Goal: Task Accomplishment & Management: Use online tool/utility

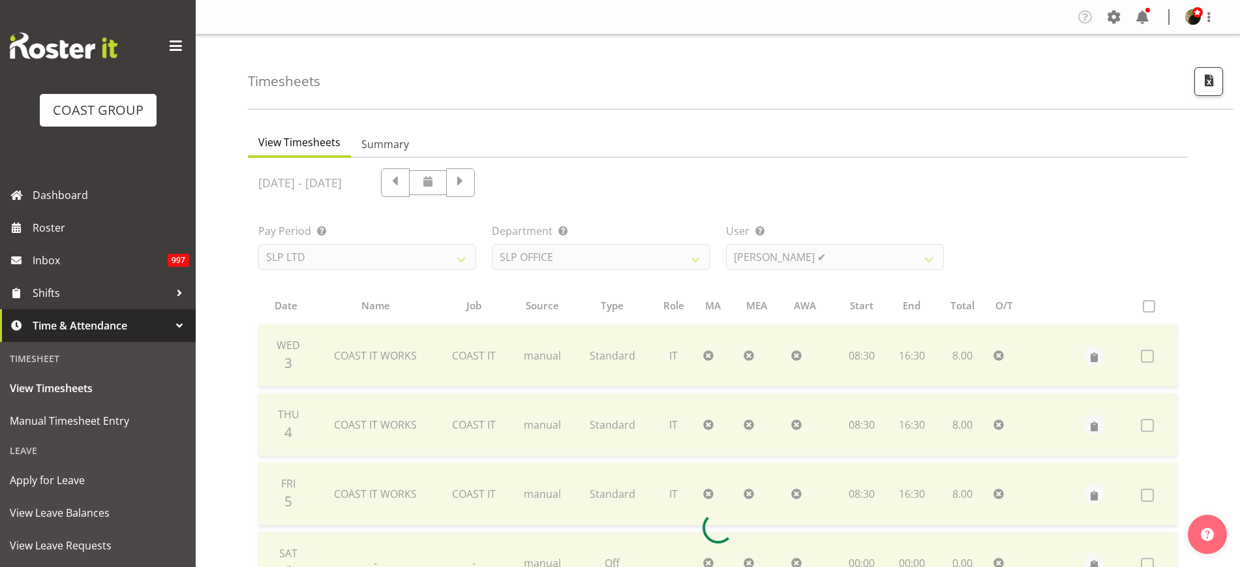
select select "25"
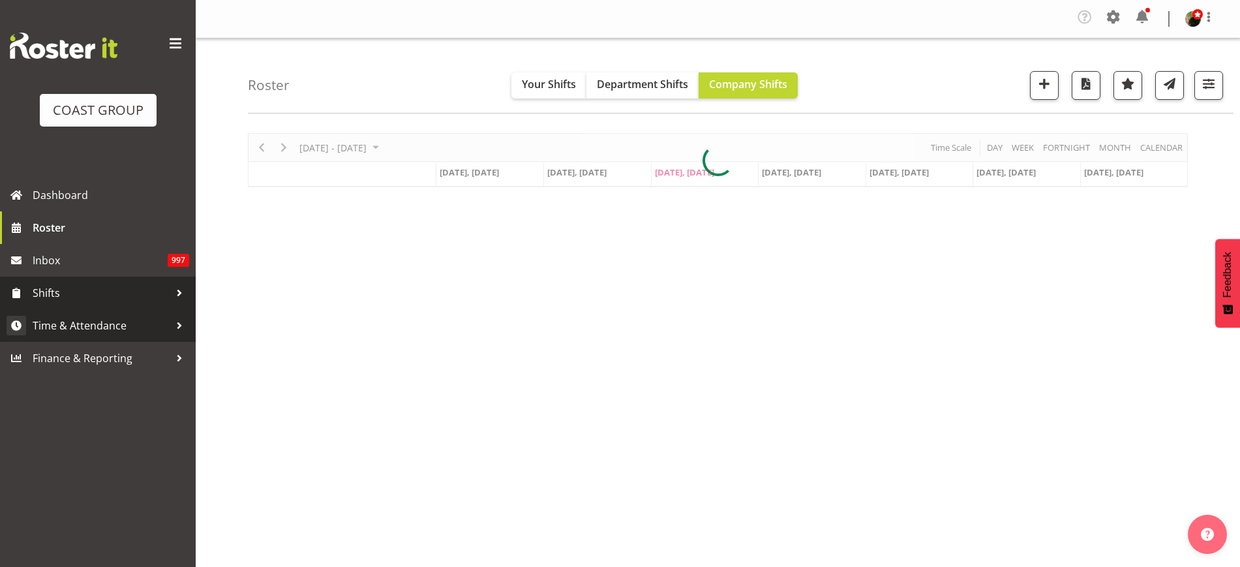
click at [81, 325] on span "Time & Attendance" at bounding box center [101, 326] width 137 height 20
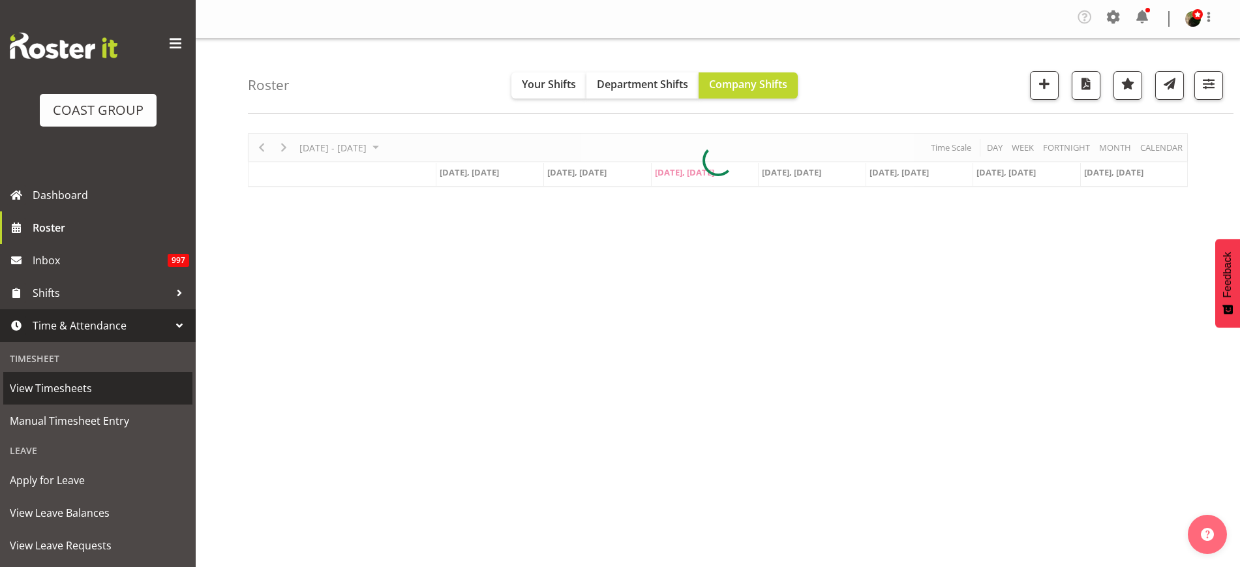
click at [65, 385] on span "View Timesheets" at bounding box center [98, 388] width 176 height 20
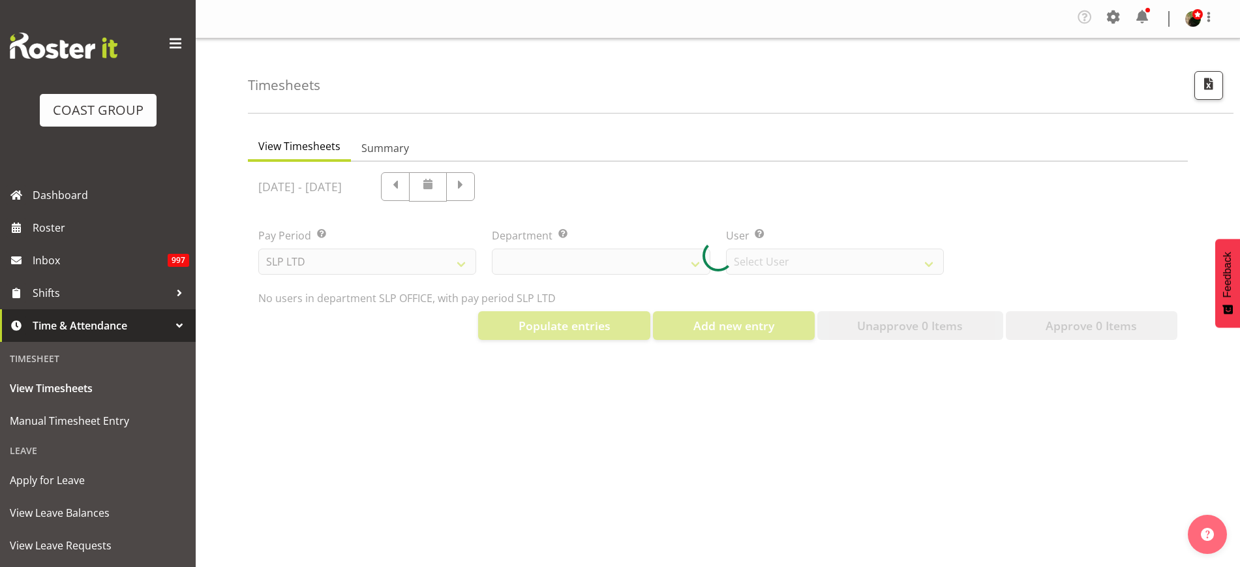
select select "25"
select select "7496"
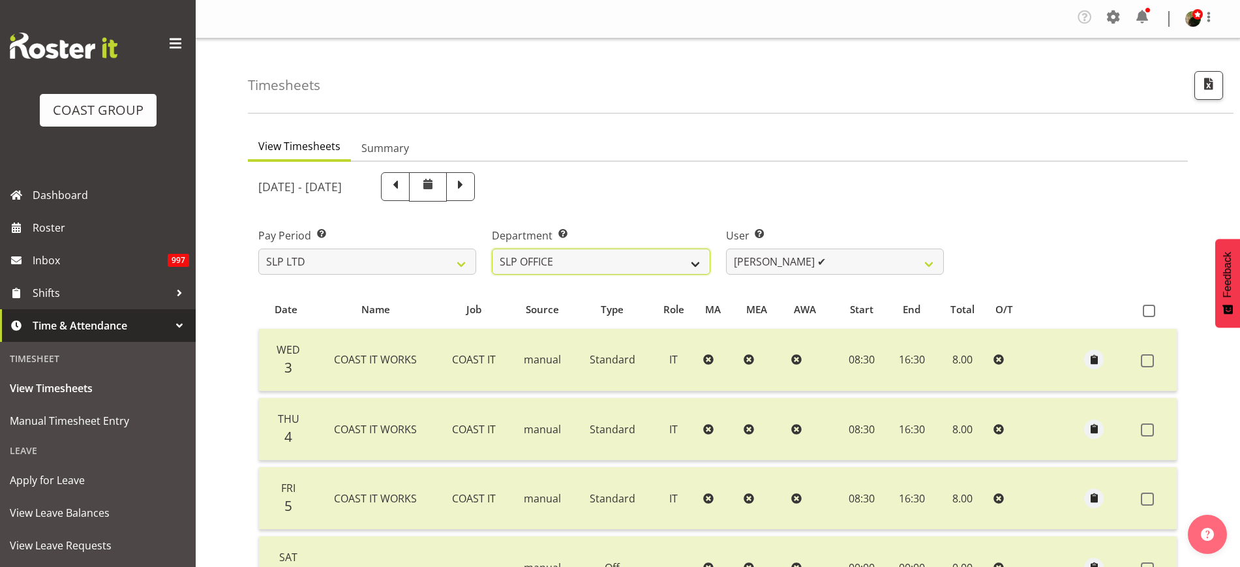
click at [623, 261] on select "SLP CHC SLP OFFICE SLP PRODUCTION SLP TRADE" at bounding box center [601, 262] width 218 height 26
click at [492, 249] on select "SLP CHC SLP OFFICE SLP PRODUCTION SLP TRADE" at bounding box center [601, 262] width 218 height 26
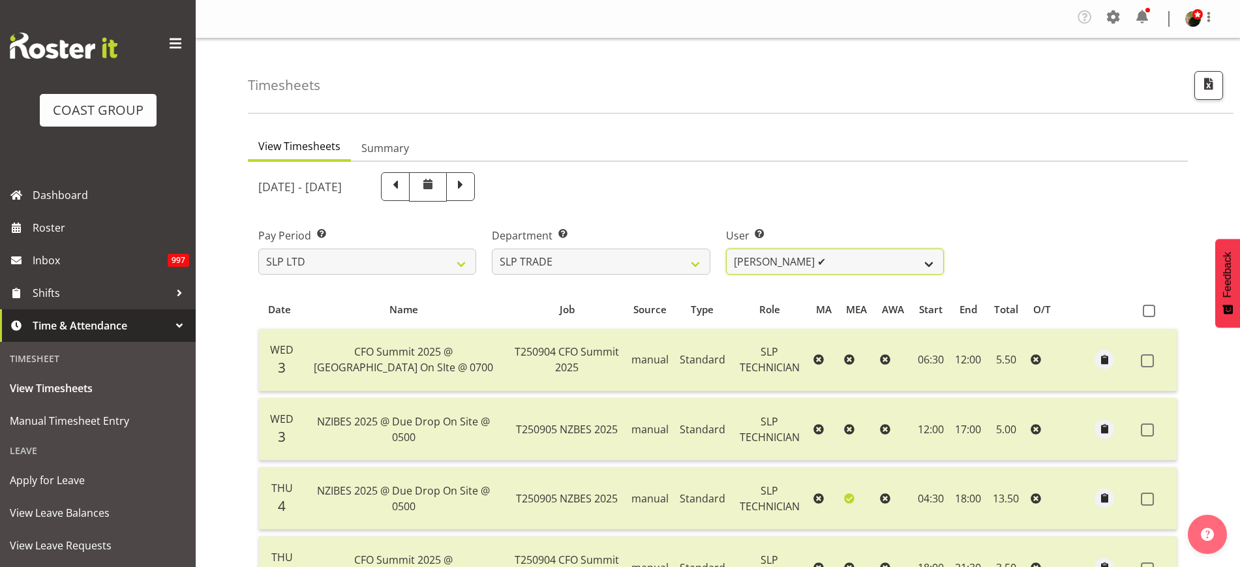
click at [845, 260] on select "Aof Anujarawat ✔ Han Chaleerin ✔ Hayden Watts ✔ Jack Brewer ✔ Jesse Hawira ✔ Jo…" at bounding box center [835, 262] width 218 height 26
click at [907, 257] on select "Aof Anujarawat ✔ Han Chaleerin ✔ Hayden Watts ✔ Jack Brewer ✔ Jesse Hawira ✔ Jo…" at bounding box center [835, 262] width 218 height 26
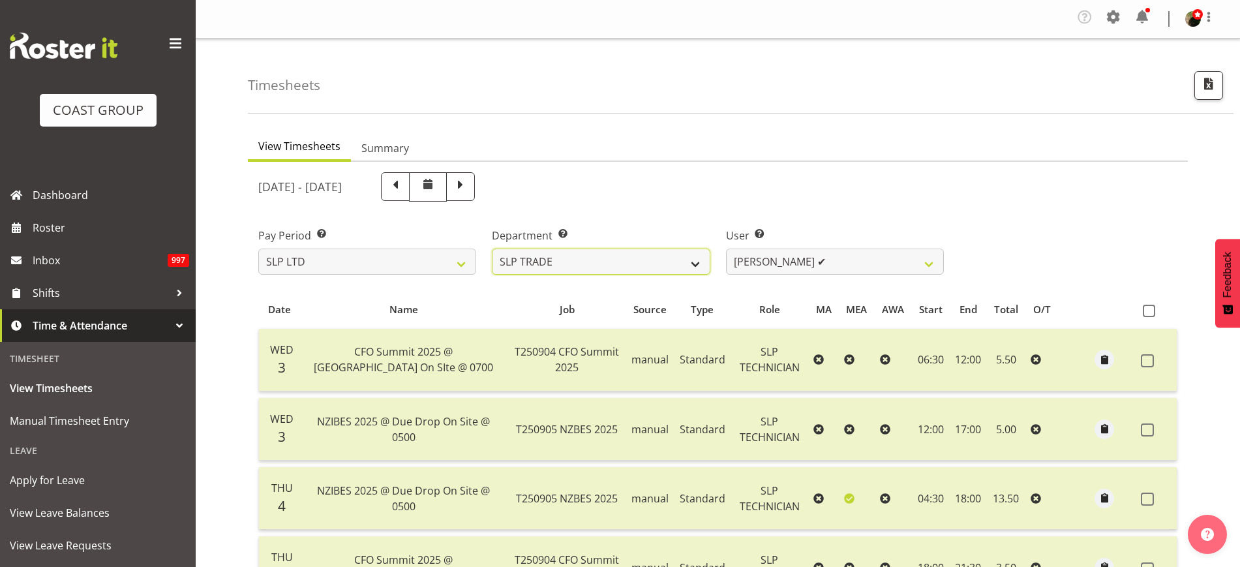
click at [545, 269] on select "SLP CHC SLP OFFICE SLP PRODUCTION SLP TRADE" at bounding box center [601, 262] width 218 height 26
click at [492, 249] on select "SLP CHC SLP OFFICE SLP PRODUCTION SLP TRADE" at bounding box center [601, 262] width 218 height 26
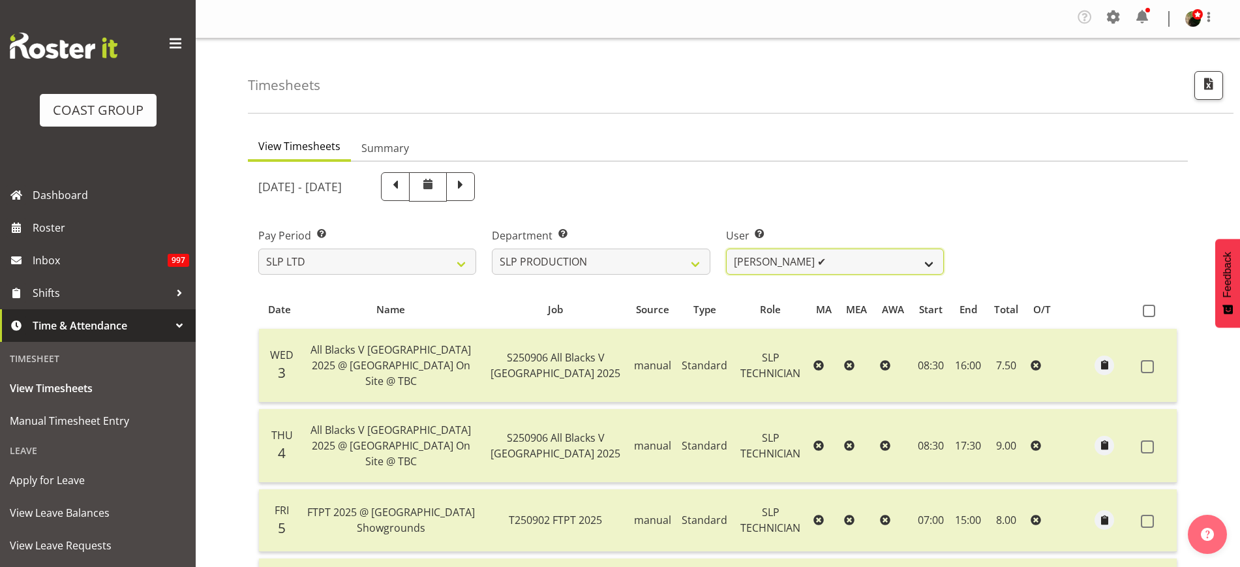
click at [856, 260] on select "Aaron Grant ✔ Alan Burrows ✔ Coel Phillips ✔ Kent Stevens ✔ Kes David ✔ Mark Ph…" at bounding box center [835, 262] width 218 height 26
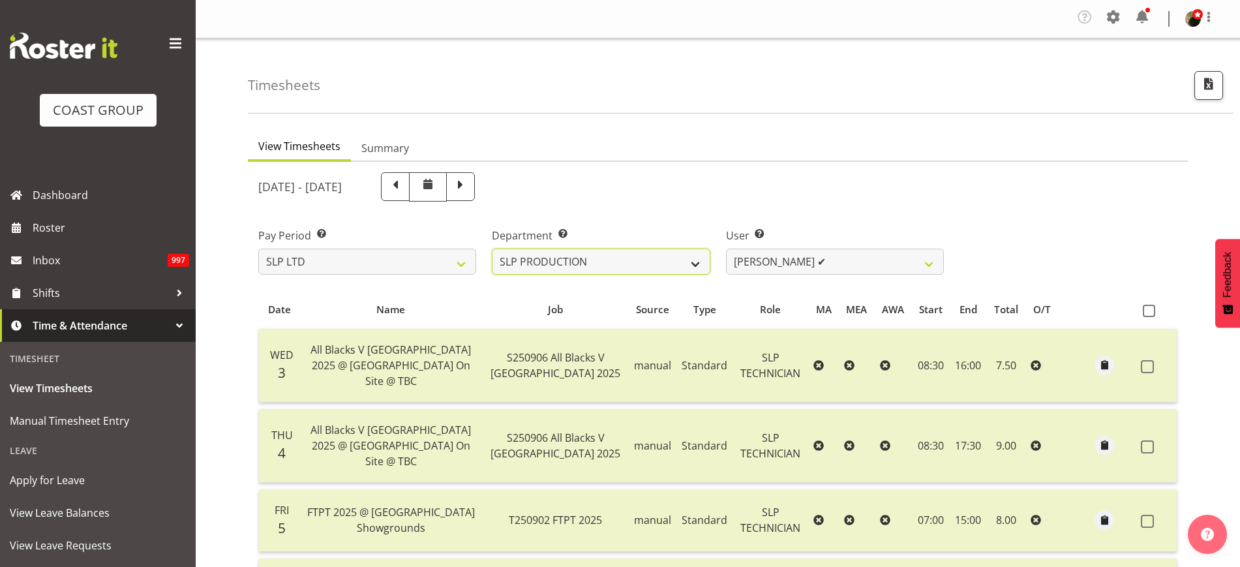
click at [624, 262] on select "SLP CHC SLP OFFICE SLP PRODUCTION SLP TRADE" at bounding box center [601, 262] width 218 height 26
click at [492, 249] on select "SLP CHC SLP OFFICE SLP PRODUCTION SLP TRADE" at bounding box center [601, 262] width 218 height 26
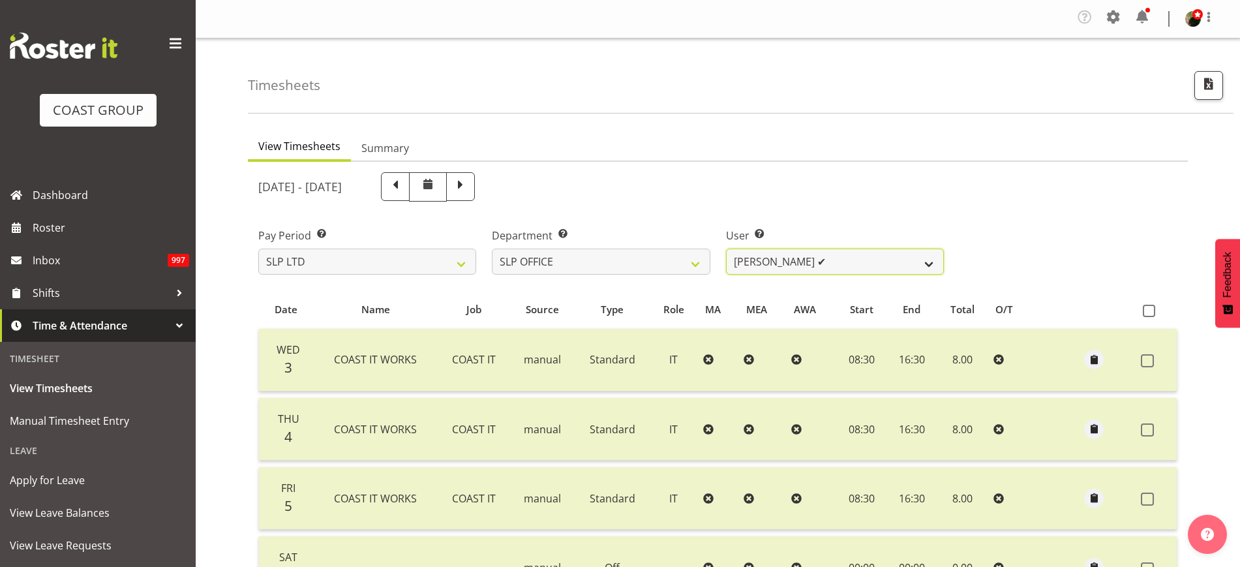
click at [862, 260] on select "Daniel Zhou ✔ Jason Adams ✔ Micah Hetrick ✔" at bounding box center [835, 262] width 218 height 26
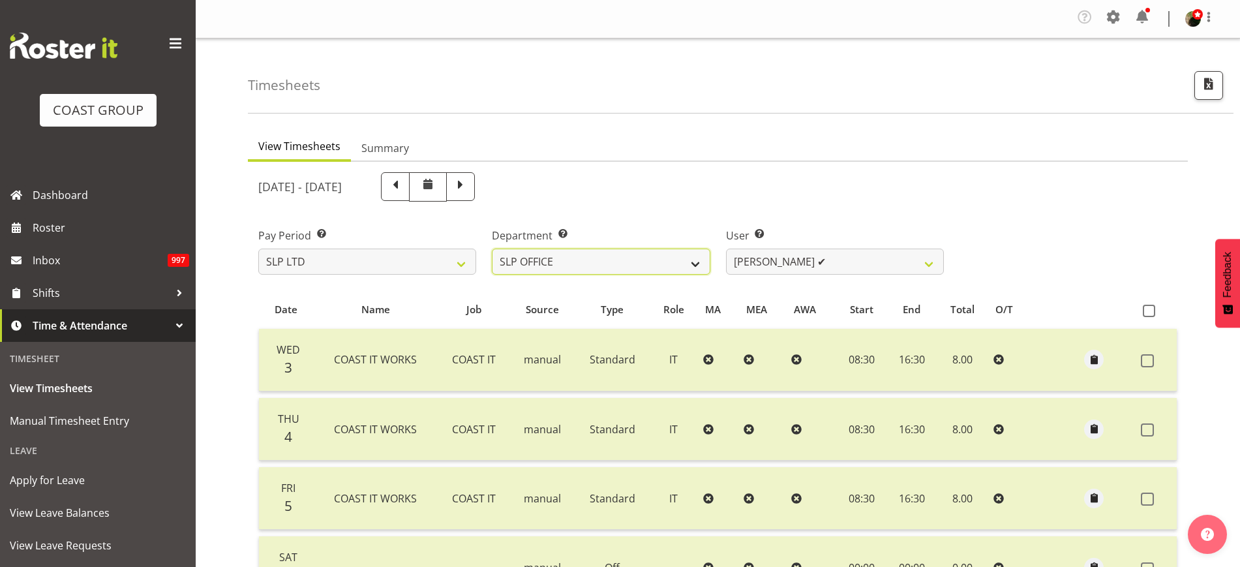
click at [585, 249] on select "SLP CHC SLP OFFICE SLP PRODUCTION SLP TRADE" at bounding box center [601, 262] width 218 height 26
select select "390"
click at [492, 249] on select "SLP CHC SLP OFFICE SLP PRODUCTION SLP TRADE" at bounding box center [601, 262] width 218 height 26
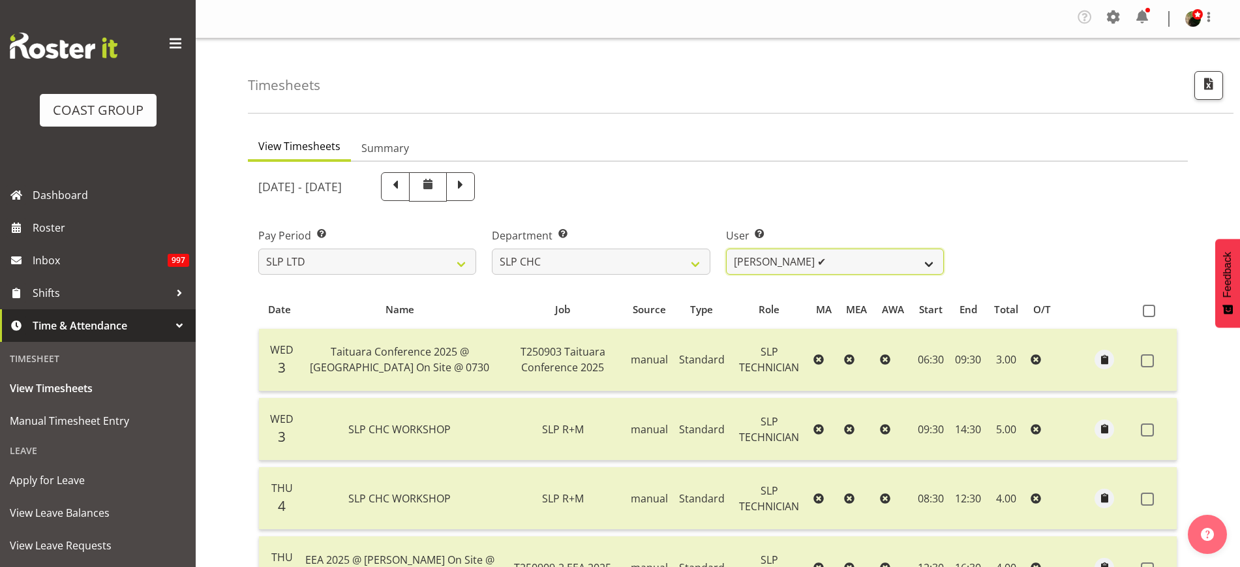
click at [868, 259] on select "Rosey McKimmie ✔ Shaun Dalgetty ✔ Stuart Korunic ✔" at bounding box center [835, 262] width 218 height 26
click at [842, 178] on div "[DATE] - [DATE]" at bounding box center [601, 186] width 686 height 29
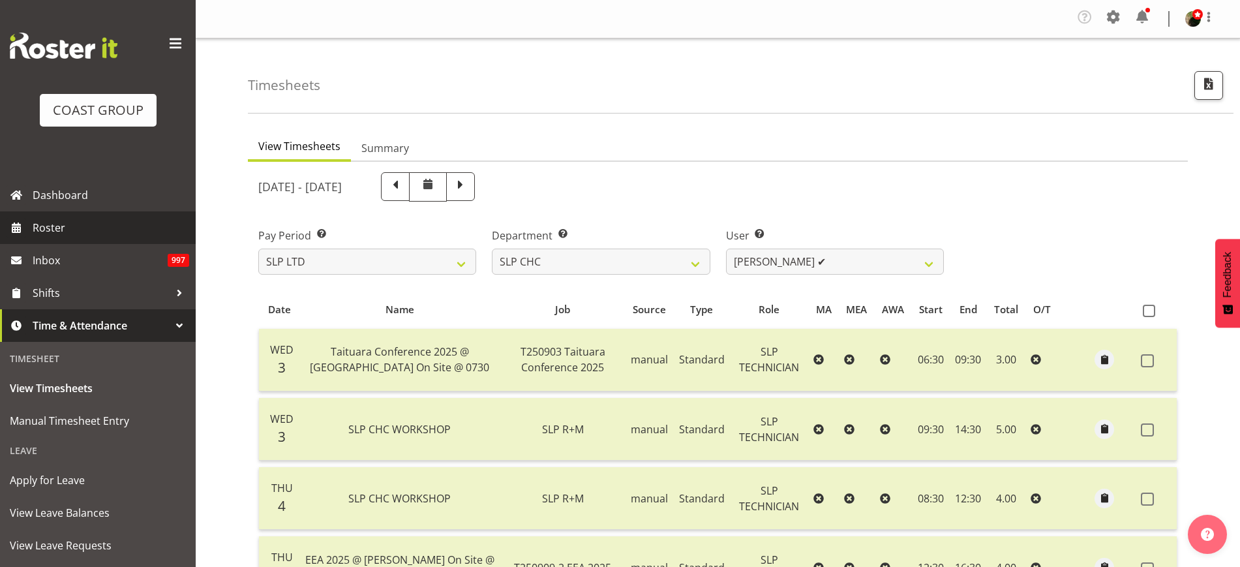
click at [70, 230] on span "Roster" at bounding box center [111, 228] width 157 height 20
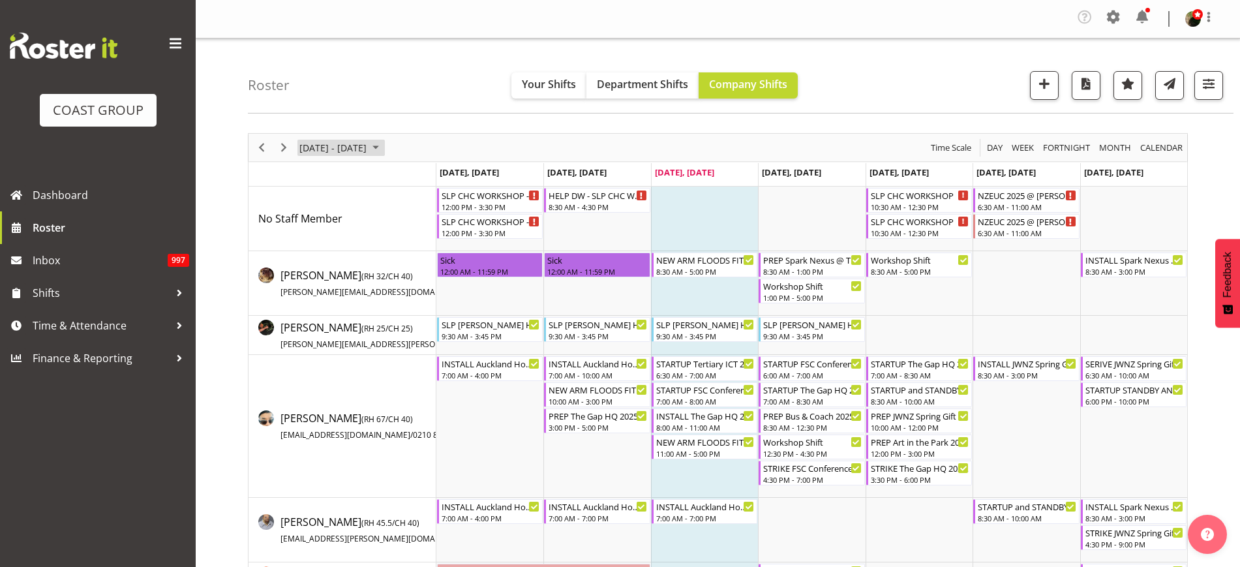
click at [365, 147] on span "[DATE] - [DATE]" at bounding box center [333, 148] width 70 height 16
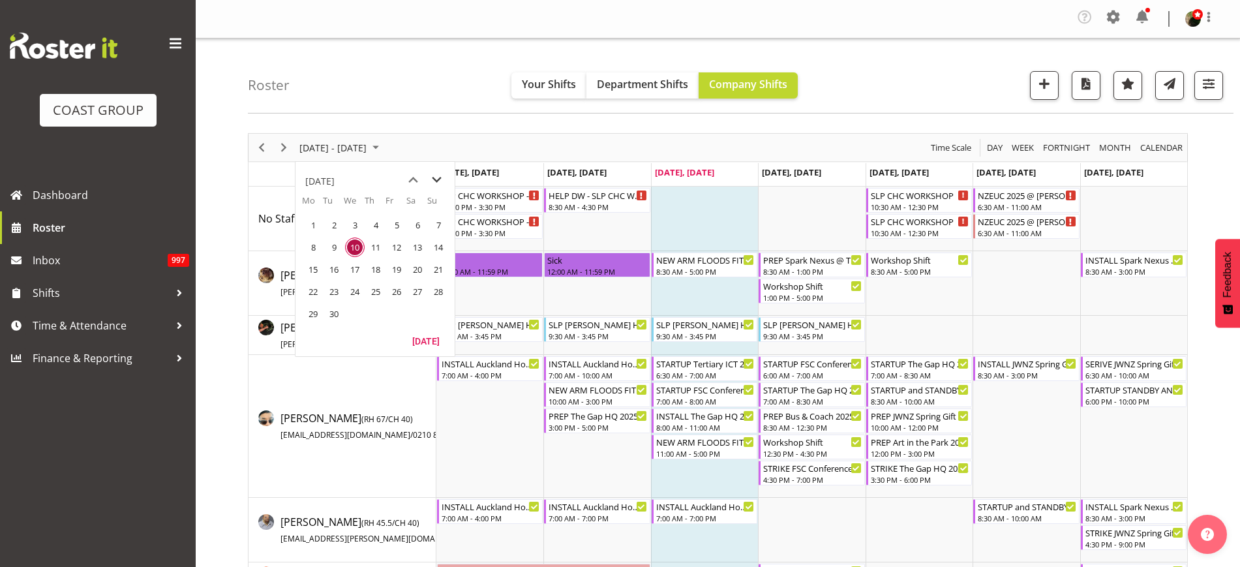
click at [436, 181] on span "next month" at bounding box center [436, 179] width 23 height 23
click at [438, 251] on span "12" at bounding box center [439, 247] width 20 height 20
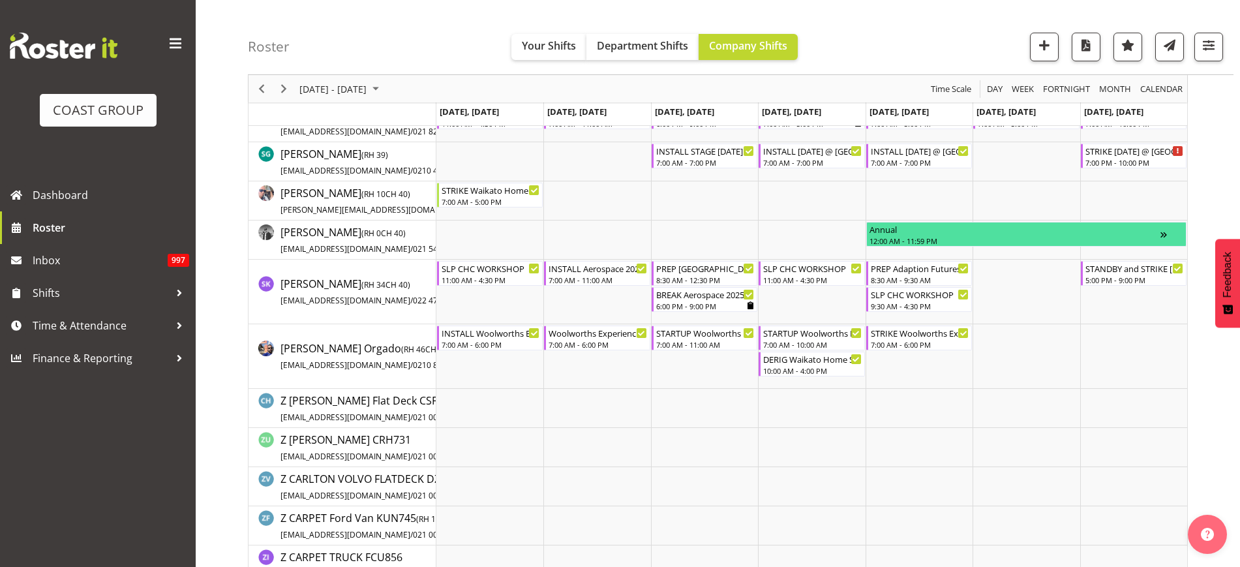
scroll to position [1314, 0]
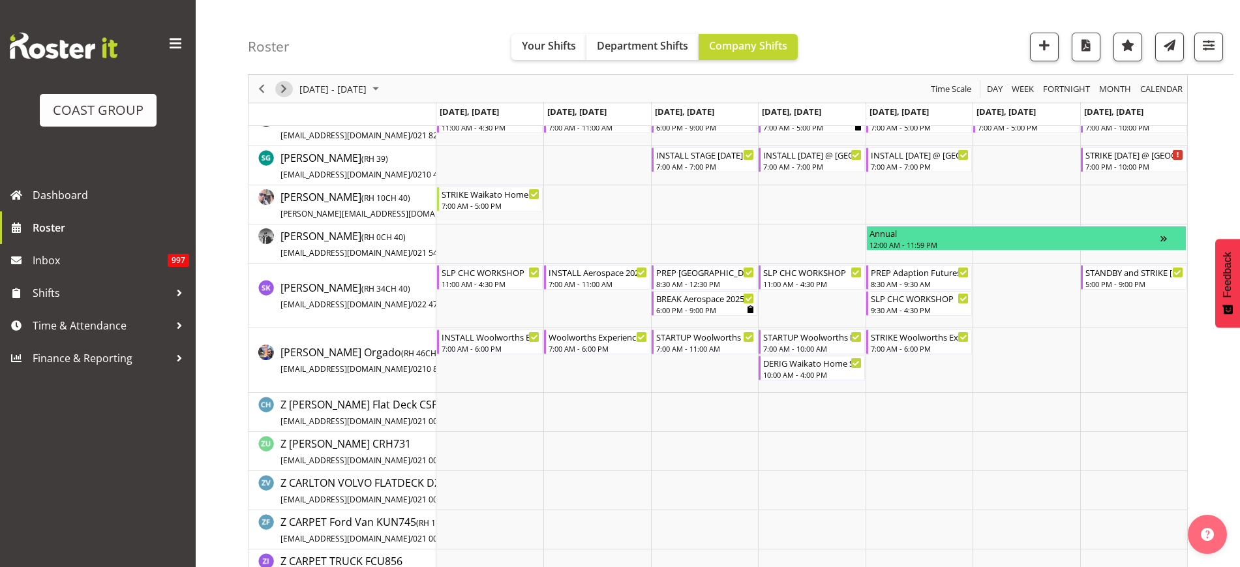
click at [282, 89] on span "Next" at bounding box center [284, 89] width 16 height 16
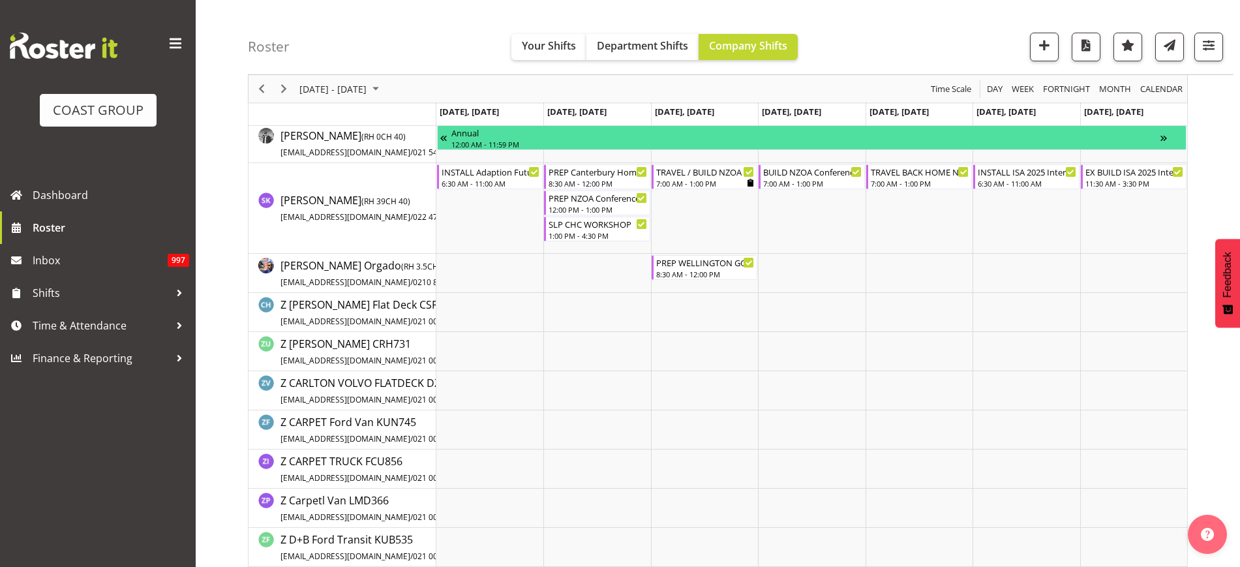
scroll to position [1579, 0]
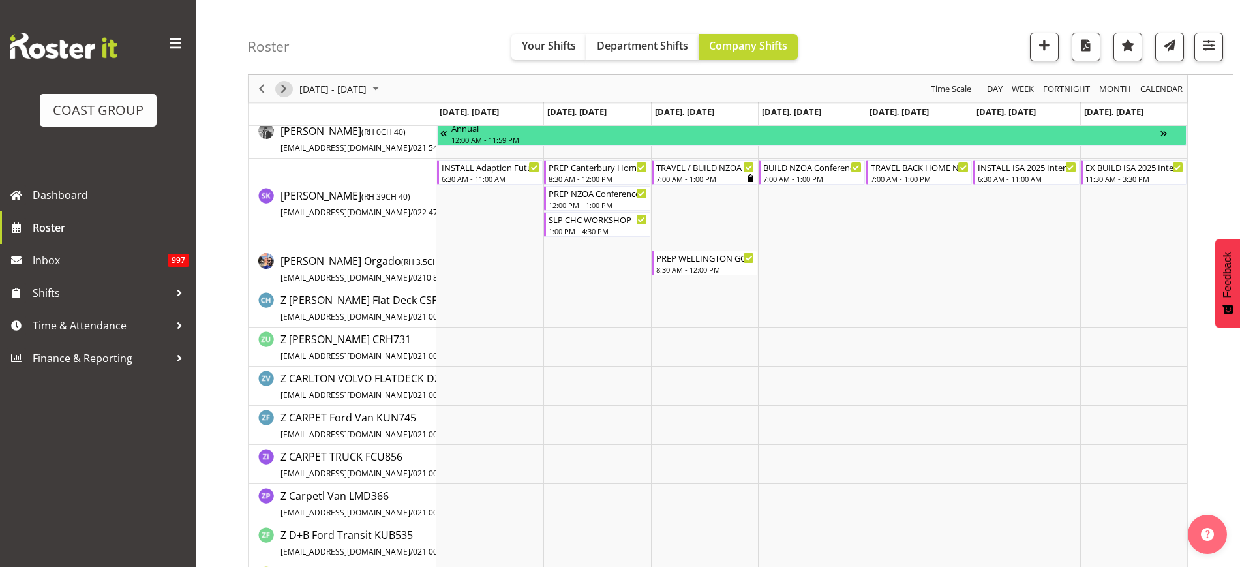
click at [282, 89] on span "Next" at bounding box center [284, 89] width 16 height 16
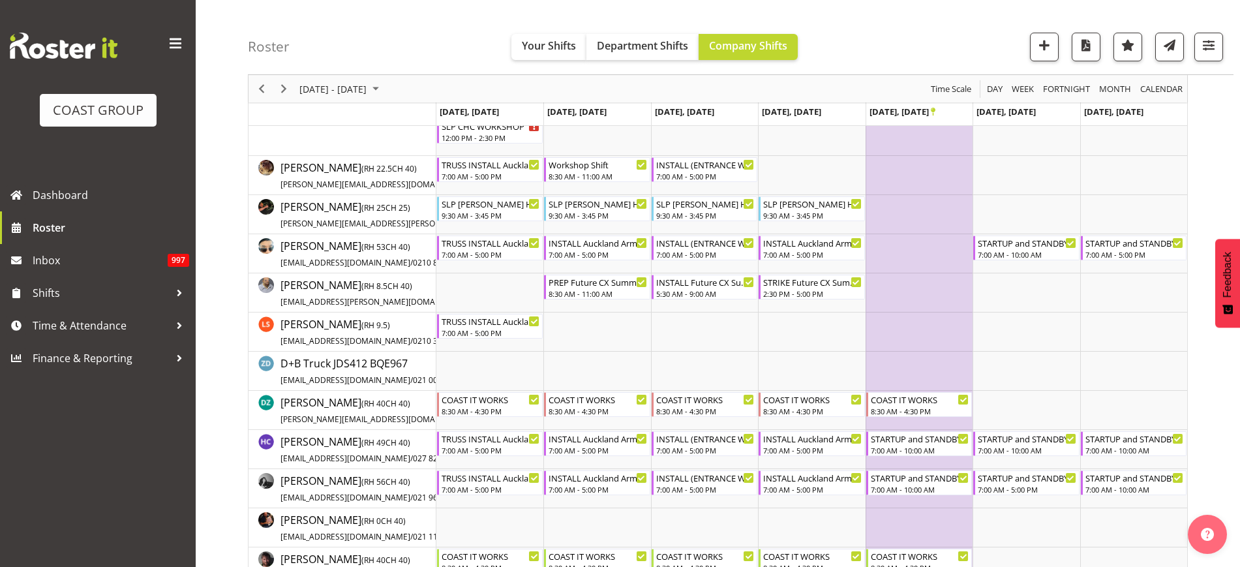
scroll to position [400, 0]
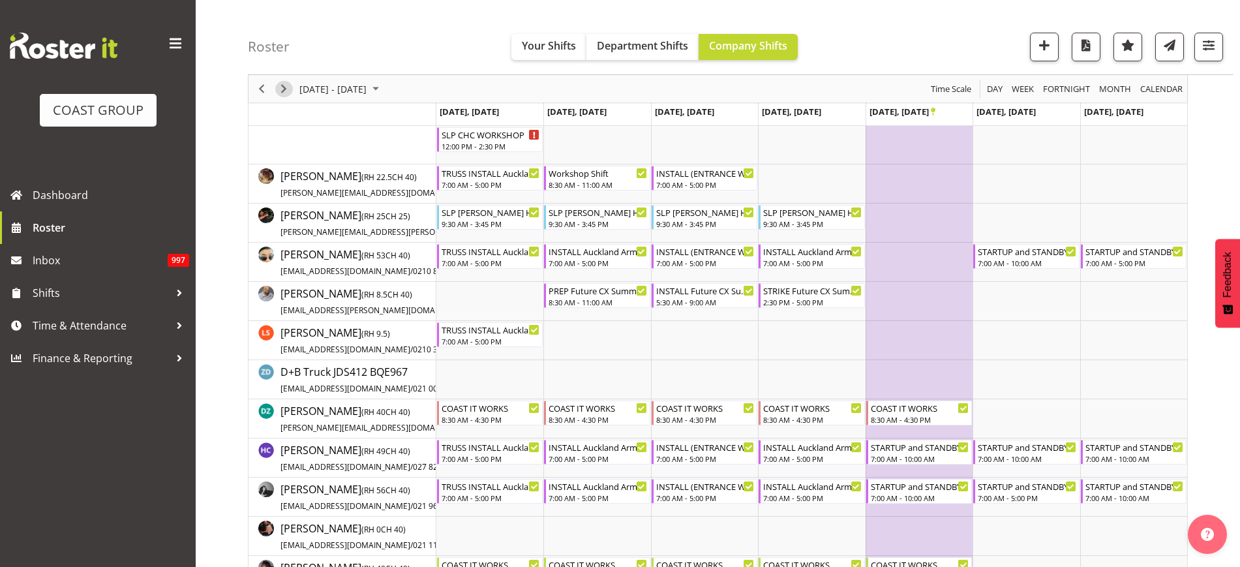
click at [285, 87] on span "Next" at bounding box center [284, 89] width 16 height 16
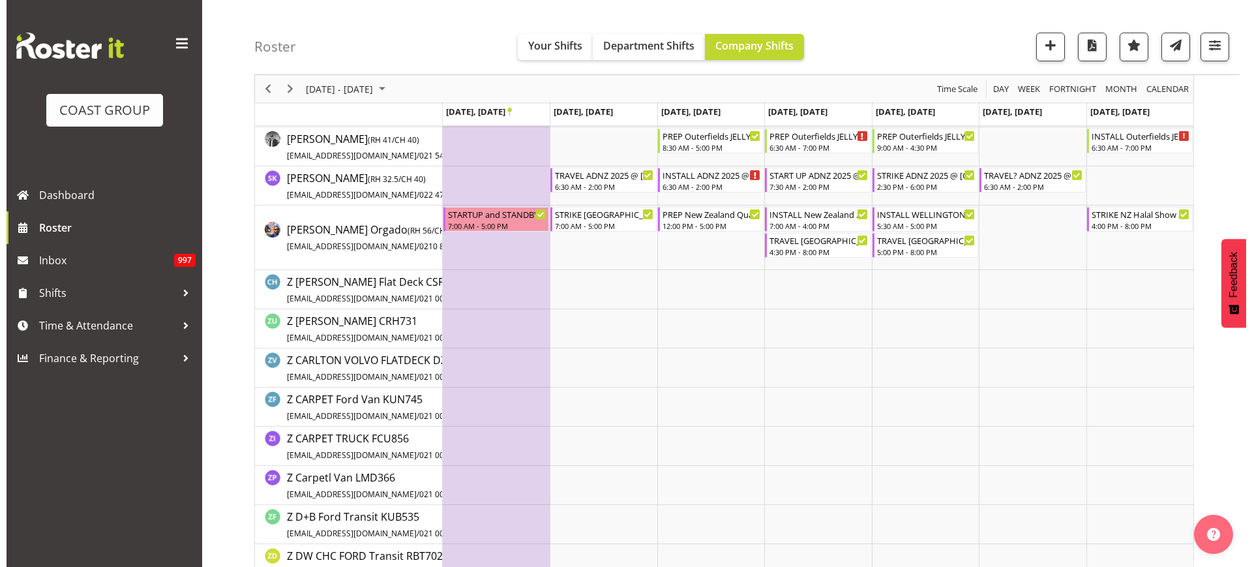
scroll to position [1524, 0]
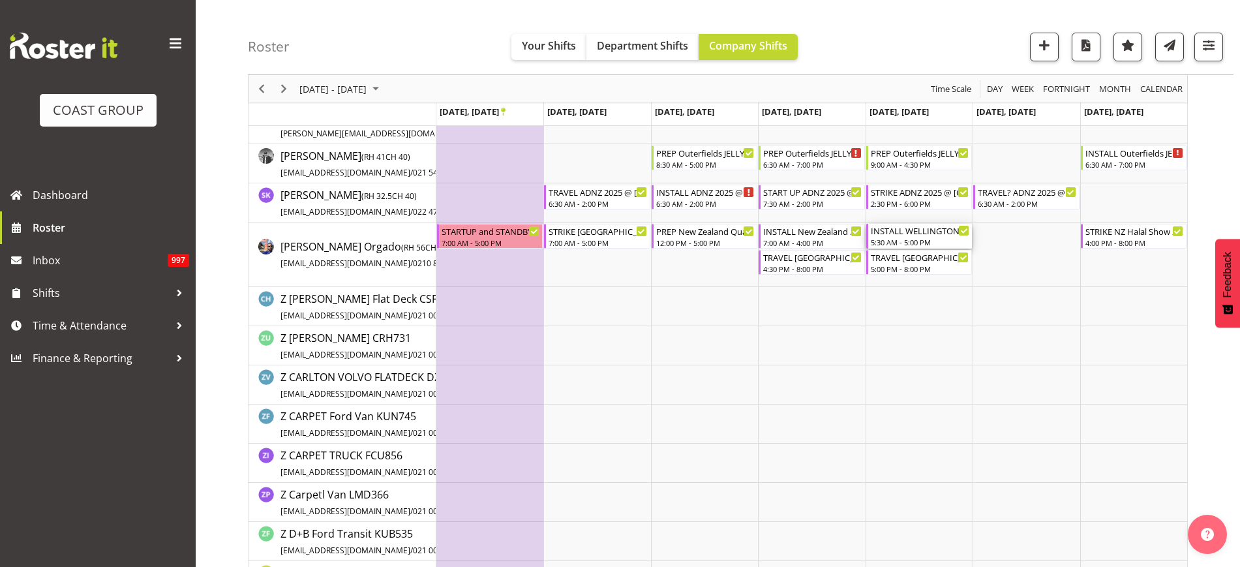
click at [919, 232] on div "INSTALL WELLINGTON GO GREEN 2025 @ TSB Arena On Site @ 0600" at bounding box center [920, 230] width 98 height 13
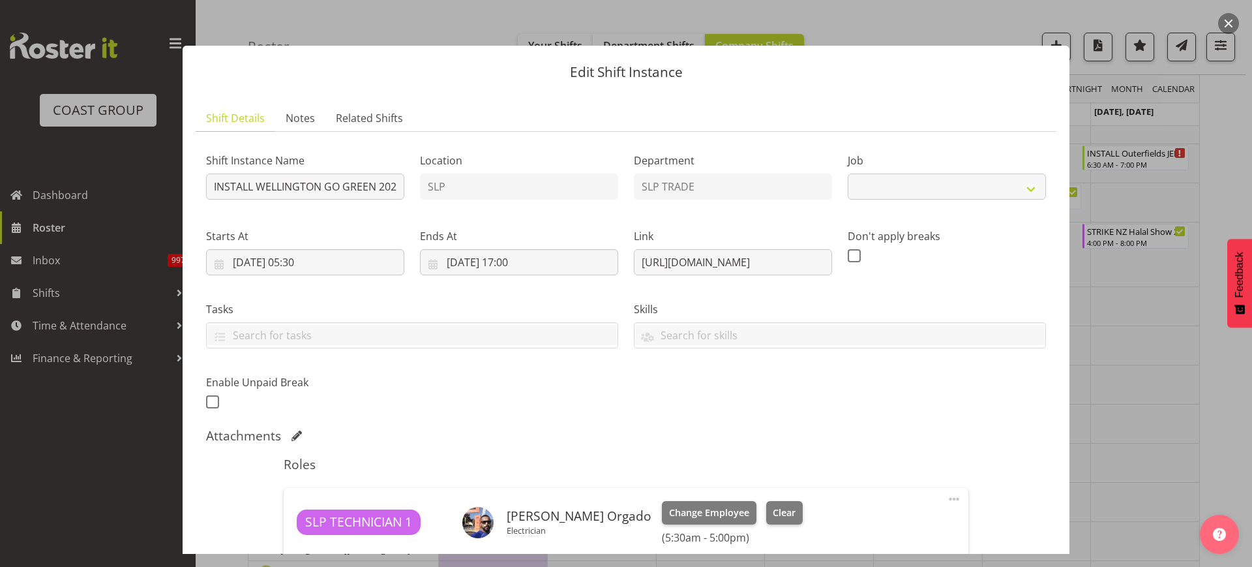
select select "9338"
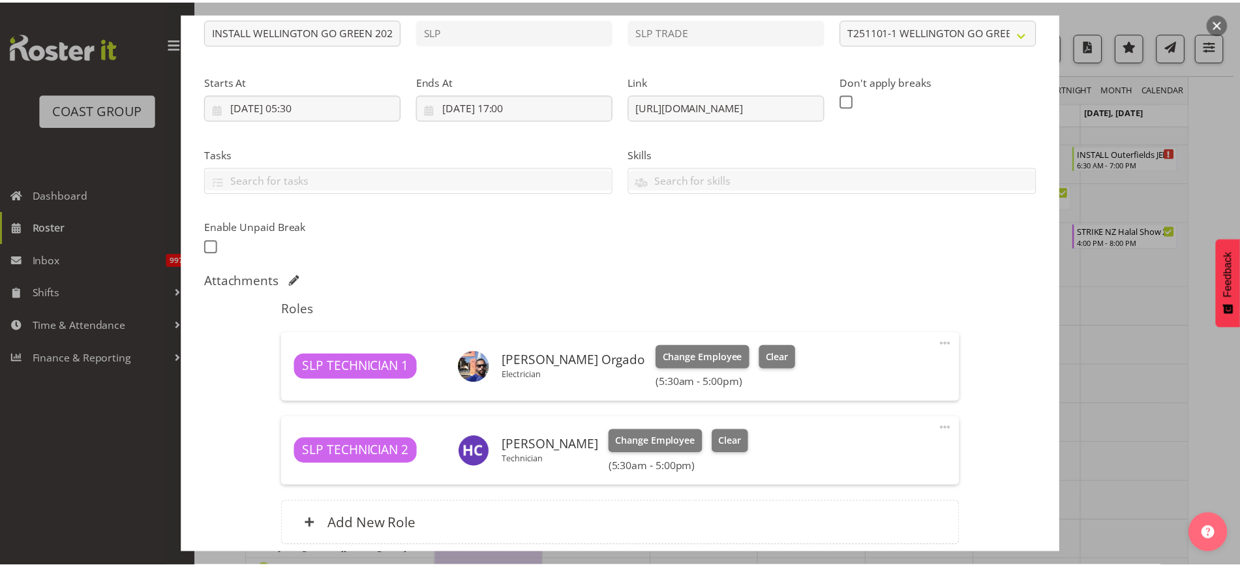
scroll to position [153, 0]
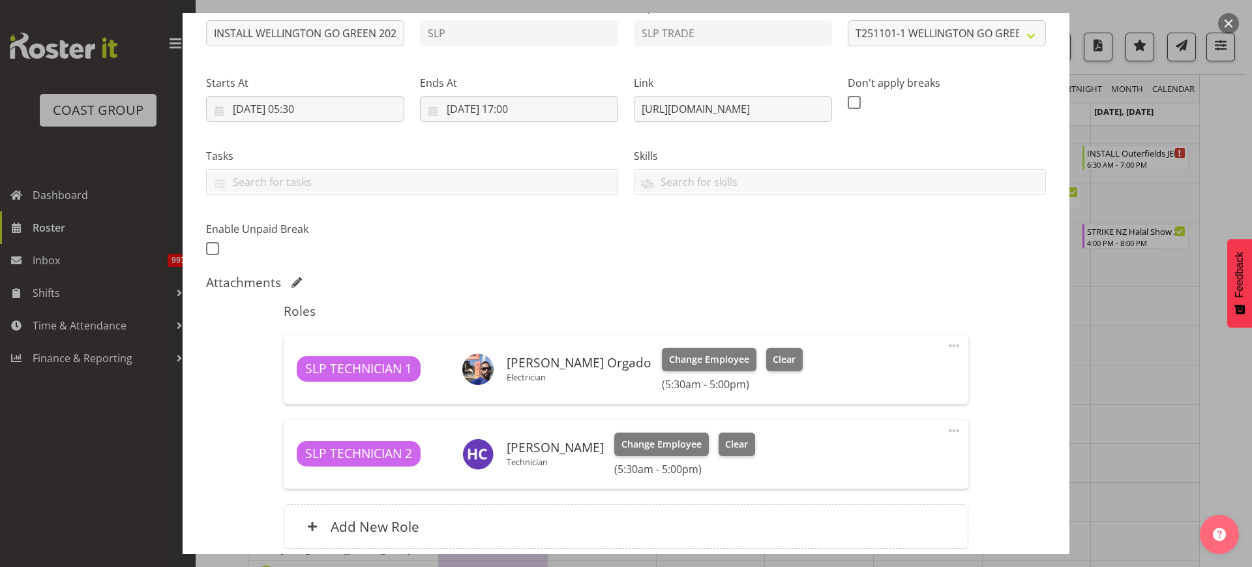
click at [1227, 25] on button "button" at bounding box center [1228, 23] width 21 height 21
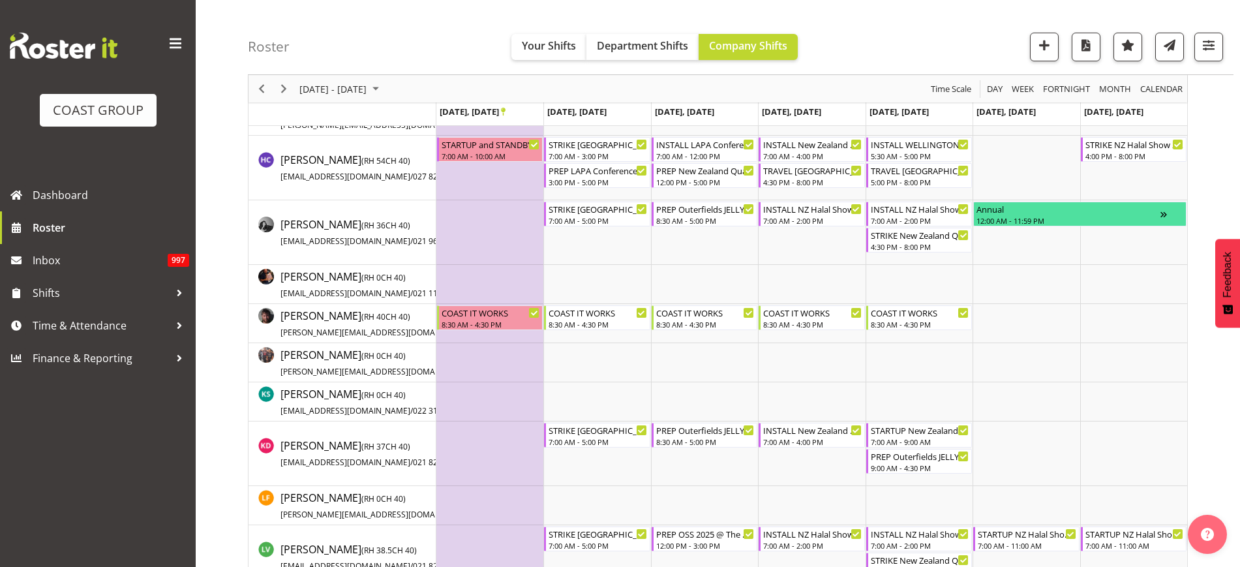
scroll to position [593, 0]
